Goal: Information Seeking & Learning: Check status

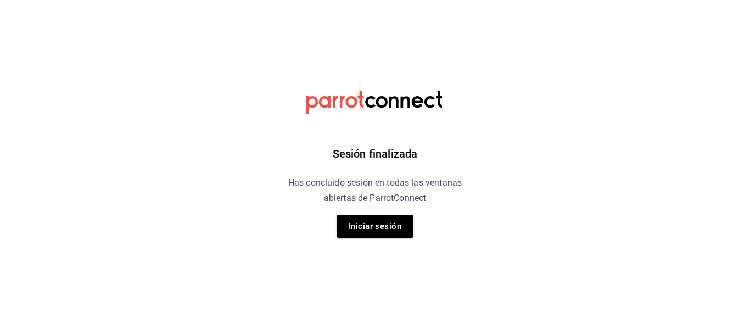
click at [282, 181] on h6 "Has concluido sesión en todas las ventanas abiertas de ParrotConnect" at bounding box center [374, 190] width 201 height 31
click at [384, 224] on button "Iniciar sesión" at bounding box center [374, 226] width 77 height 23
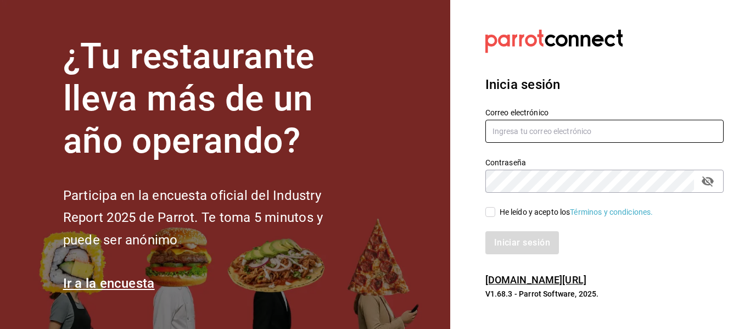
type input "[EMAIL_ADDRESS][PERSON_NAME][DOMAIN_NAME]"
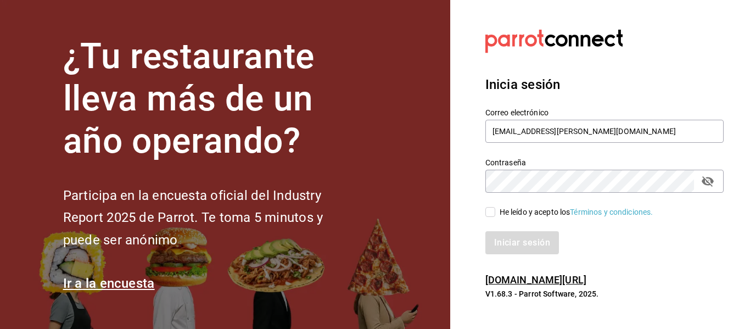
click at [489, 210] on input "He leído y acepto los Términos y condiciones." at bounding box center [490, 212] width 10 height 10
checkbox input "true"
click at [519, 240] on button "Iniciar sesión" at bounding box center [522, 242] width 75 height 23
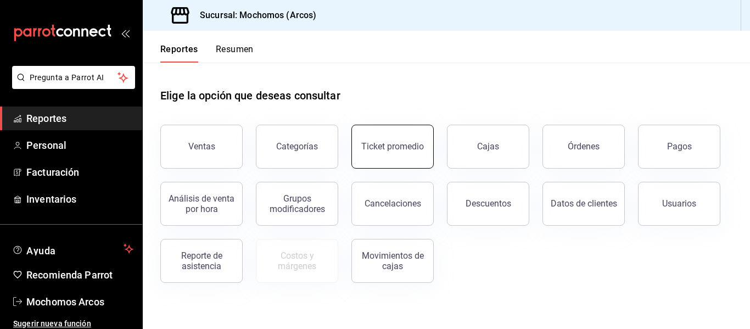
click at [383, 142] on div "Ticket promedio" at bounding box center [392, 146] width 63 height 10
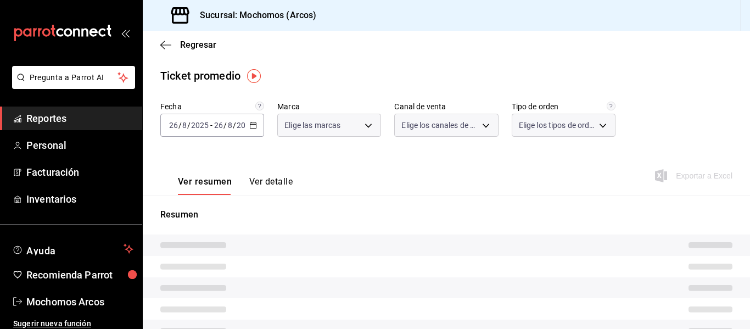
type input "dd36a3dd-8c35-4563-bc3a-0ae6137ce787"
type input "PARROT,UBER_EATS,RAPPI,DIDI_FOOD,ONLINE"
type input "c6b8ee8d-4955-4723-bae1-372b147e207b,27be71f3-ce18-4cfa-bd3b-e966efc6a73f,EXTER…"
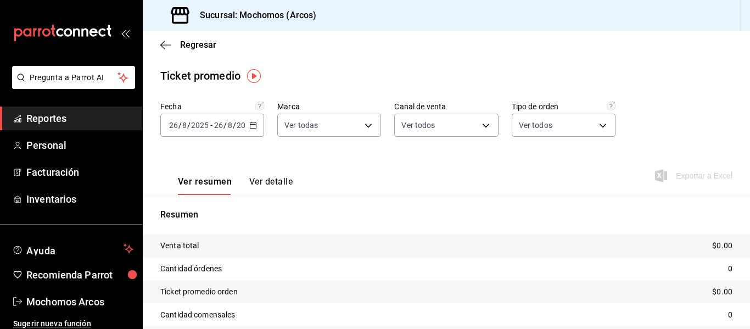
click at [251, 122] on \(Stroke\) "button" at bounding box center [251, 122] width 1 height 1
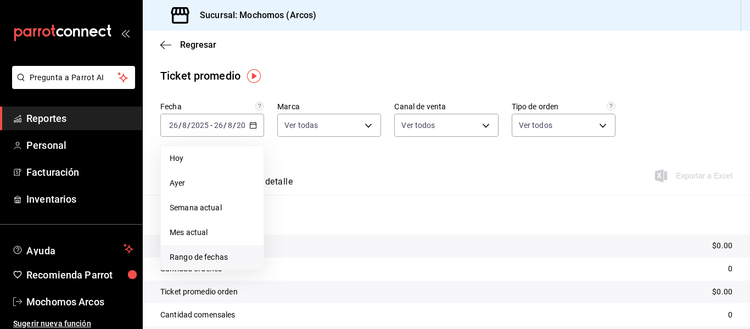
click at [209, 256] on span "Rango de fechas" at bounding box center [212, 257] width 85 height 12
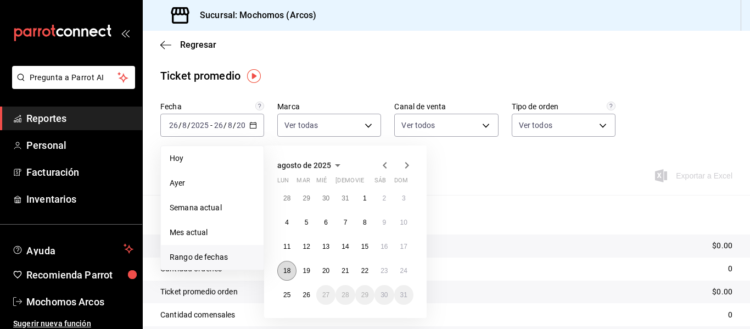
click at [286, 270] on abbr "18" at bounding box center [286, 271] width 7 height 8
drag, startPoint x: 286, startPoint y: 270, endPoint x: 403, endPoint y: 271, distance: 116.9
click at [403, 271] on div "28 29 30 31 1 2 3 4 5 6 7 8 9 10 11 12 13 14 15 16 17 18 19 20 21 22 23 24 25 2…" at bounding box center [345, 246] width 136 height 116
click at [403, 271] on abbr "24" at bounding box center [403, 271] width 7 height 8
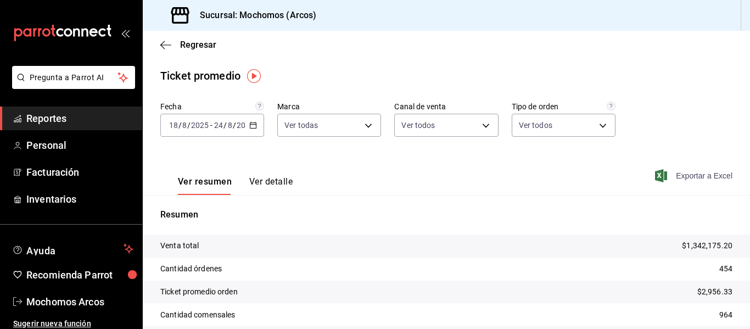
click at [655, 173] on icon "button" at bounding box center [661, 175] width 12 height 13
click at [481, 227] on div "Resumen Venta total $1,342,175.20 Cantidad órdenes 454 Ticket promedio orden $2…" at bounding box center [446, 285] width 607 height 154
click at [164, 44] on icon "button" at bounding box center [165, 45] width 11 height 10
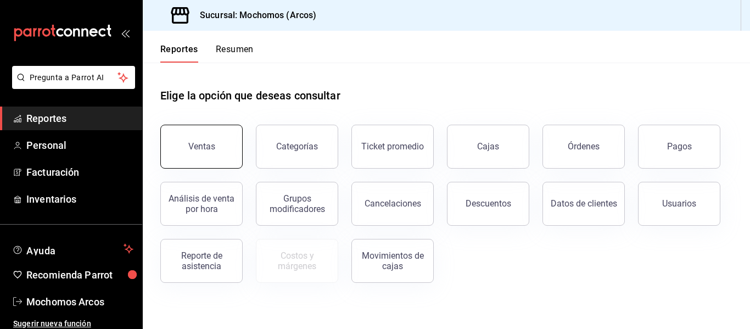
click at [202, 142] on div "Ventas" at bounding box center [201, 146] width 27 height 10
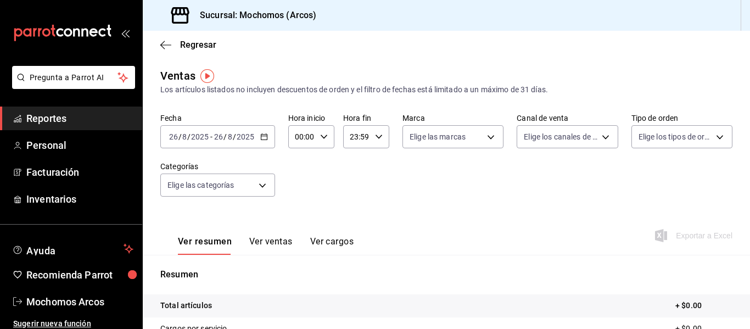
click at [265, 138] on icon "button" at bounding box center [264, 137] width 8 height 8
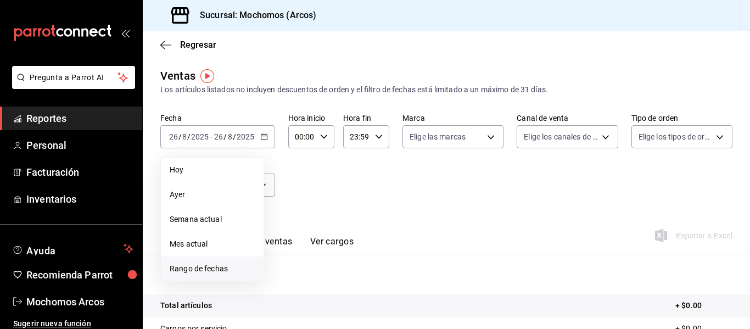
click at [201, 268] on span "Rango de fechas" at bounding box center [212, 269] width 85 height 12
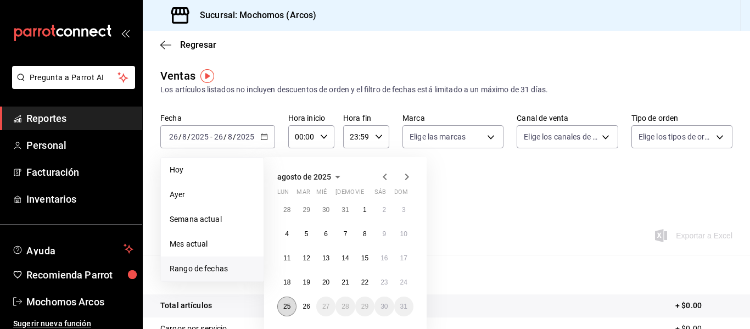
click at [286, 303] on abbr "25" at bounding box center [286, 306] width 7 height 8
click at [302, 302] on button "26" at bounding box center [305, 306] width 19 height 20
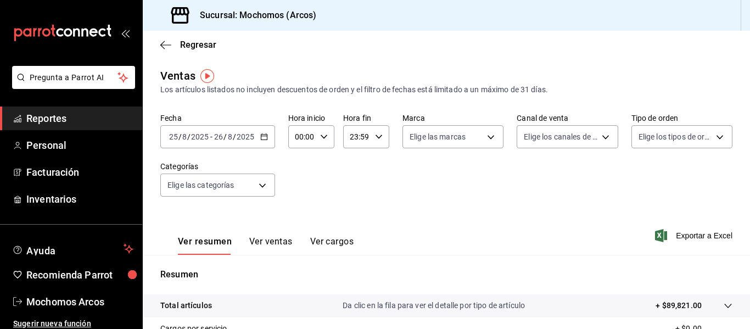
click at [322, 137] on icon "button" at bounding box center [324, 137] width 8 height 8
click at [297, 194] on span "05" at bounding box center [298, 193] width 5 height 9
type input "05:00"
click at [651, 233] on div at bounding box center [375, 164] width 750 height 329
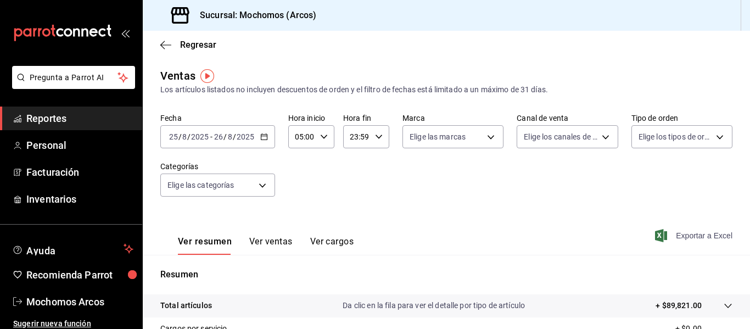
click at [655, 233] on icon "button" at bounding box center [661, 235] width 12 height 13
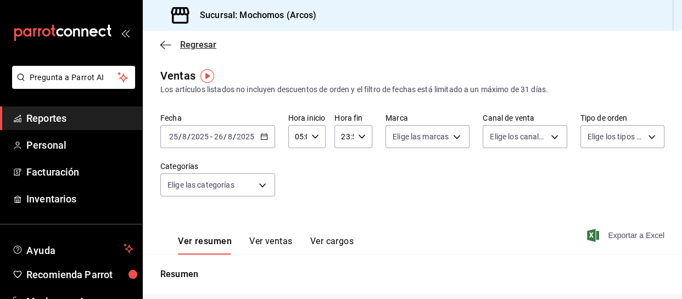
click at [165, 43] on icon "button" at bounding box center [165, 45] width 11 height 10
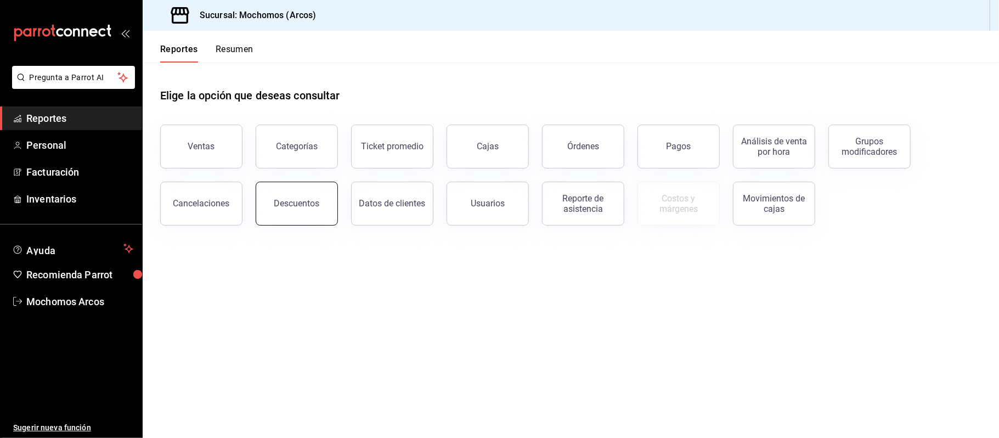
click at [306, 204] on div "Descuentos" at bounding box center [297, 203] width 46 height 10
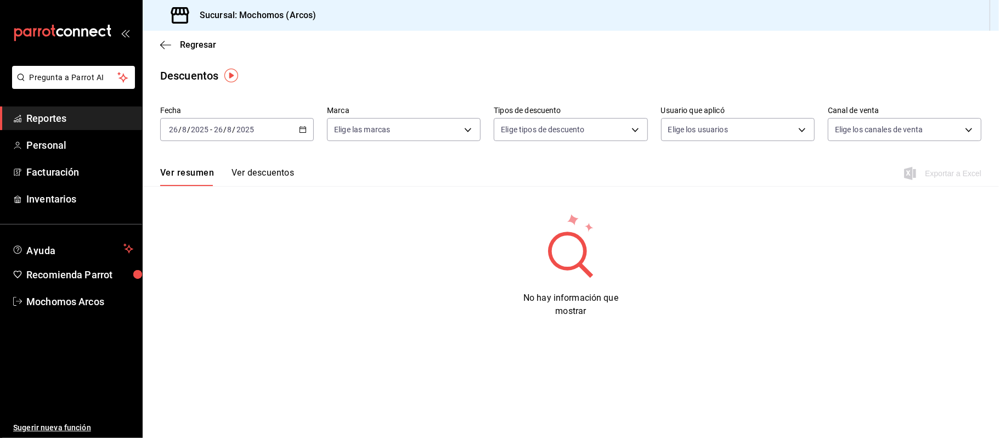
click at [303, 126] on icon "button" at bounding box center [303, 130] width 8 height 8
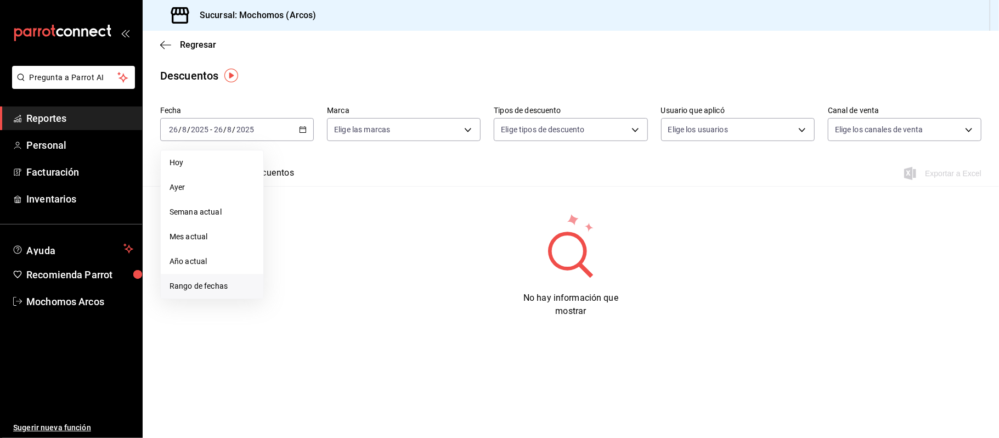
click at [218, 283] on span "Rango de fechas" at bounding box center [212, 286] width 85 height 12
click at [284, 296] on abbr "25" at bounding box center [286, 299] width 7 height 8
drag, startPoint x: 284, startPoint y: 296, endPoint x: 305, endPoint y: 296, distance: 21.4
click at [305, 296] on div "28 29 30 31 1 2 3 4 5 6 7 8 9 10 11 12 13 14 15 16 17 18 19 20 21 22 23 24 25 2…" at bounding box center [345, 251] width 136 height 116
click at [305, 296] on abbr "26" at bounding box center [305, 299] width 7 height 8
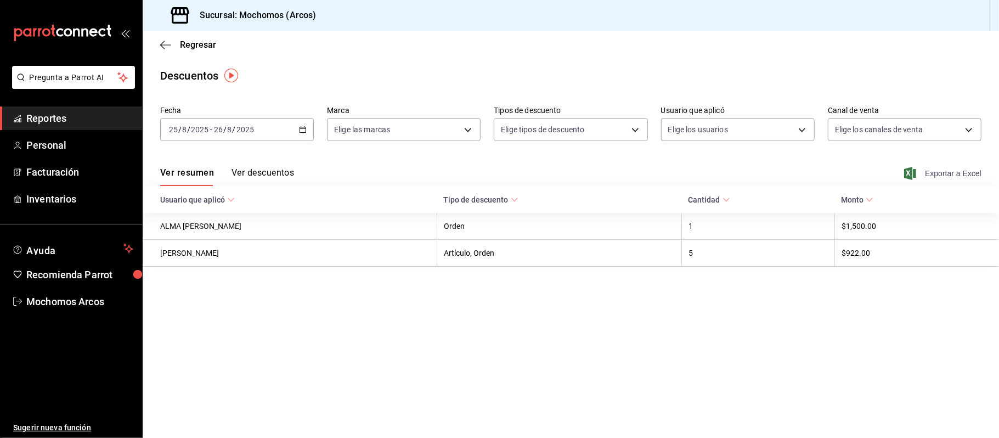
click at [749, 168] on icon "button" at bounding box center [910, 173] width 12 height 13
